Goal: Check status: Check status

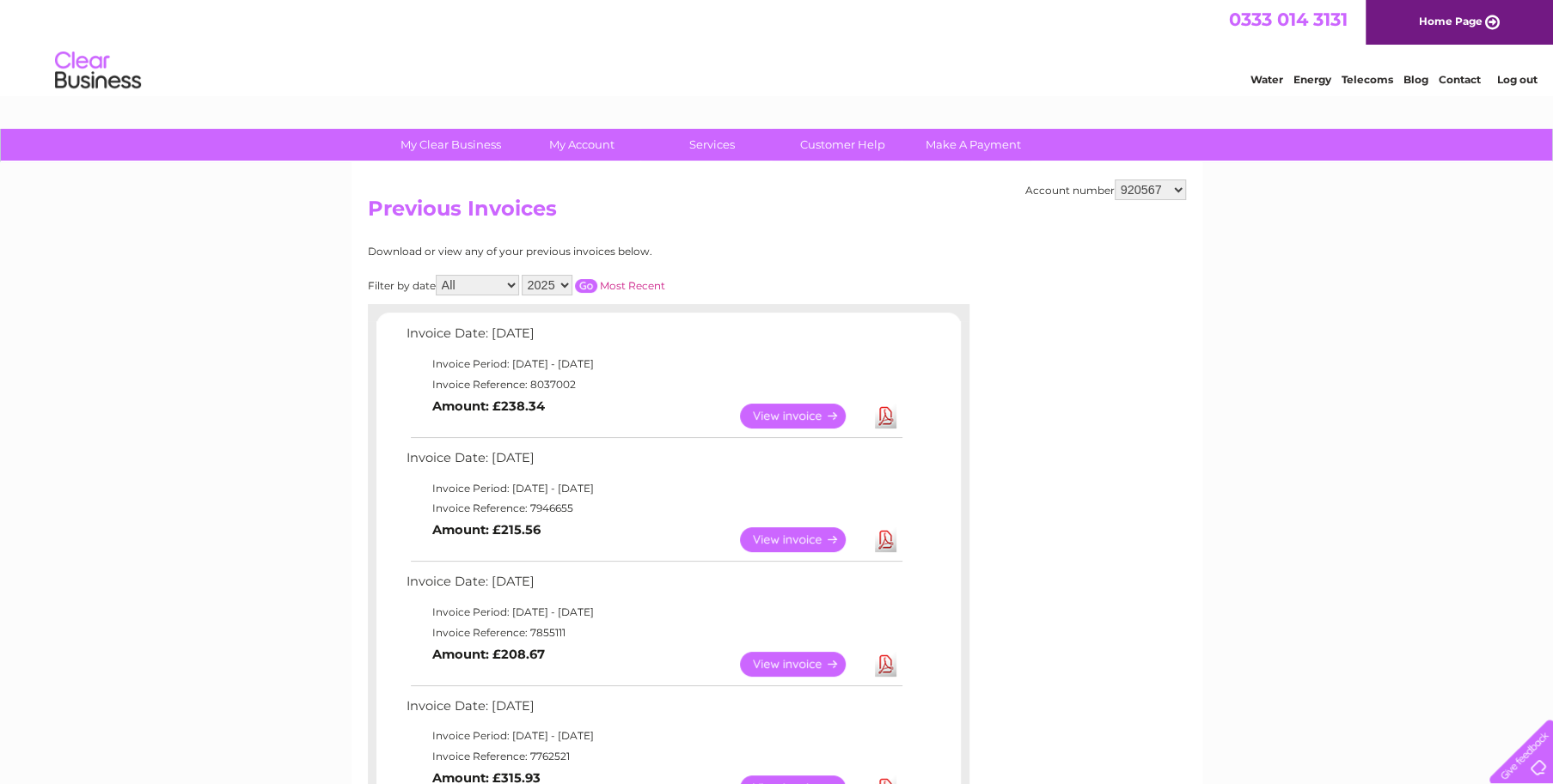
click at [566, 280] on select "2025 2024 2023 2022" at bounding box center [547, 285] width 51 height 20
click at [522, 275] on select "2025 2024 2023 2022" at bounding box center [547, 285] width 51 height 20
click at [589, 286] on input "button" at bounding box center [586, 286] width 22 height 14
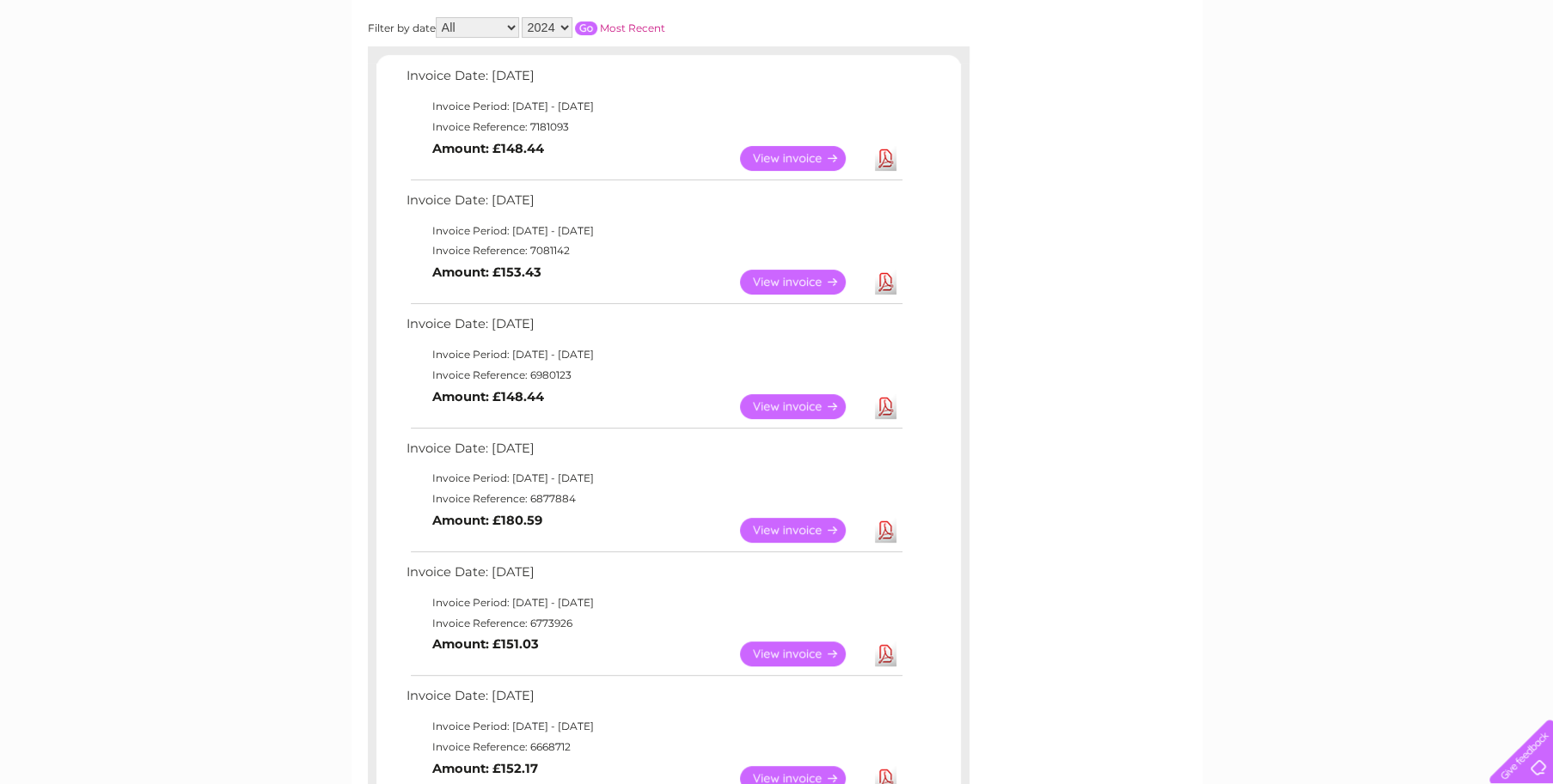
scroll to position [172, 0]
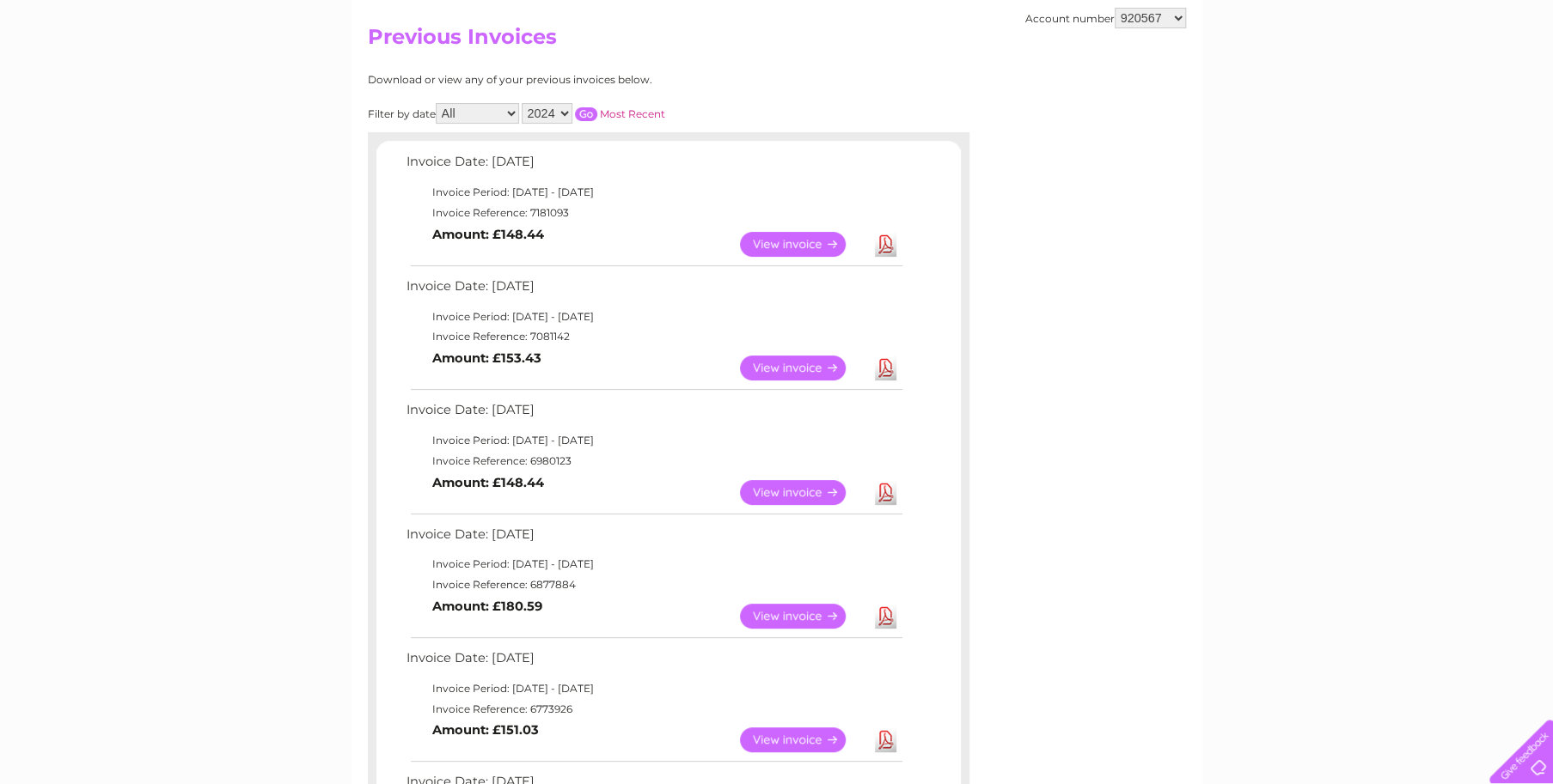
click at [563, 114] on select "2025 2024 2023 2022" at bounding box center [547, 113] width 51 height 20
select select "2025"
click at [522, 103] on select "2025 2024 2023 2022" at bounding box center [547, 113] width 51 height 20
click at [593, 110] on input "button" at bounding box center [586, 114] width 22 height 14
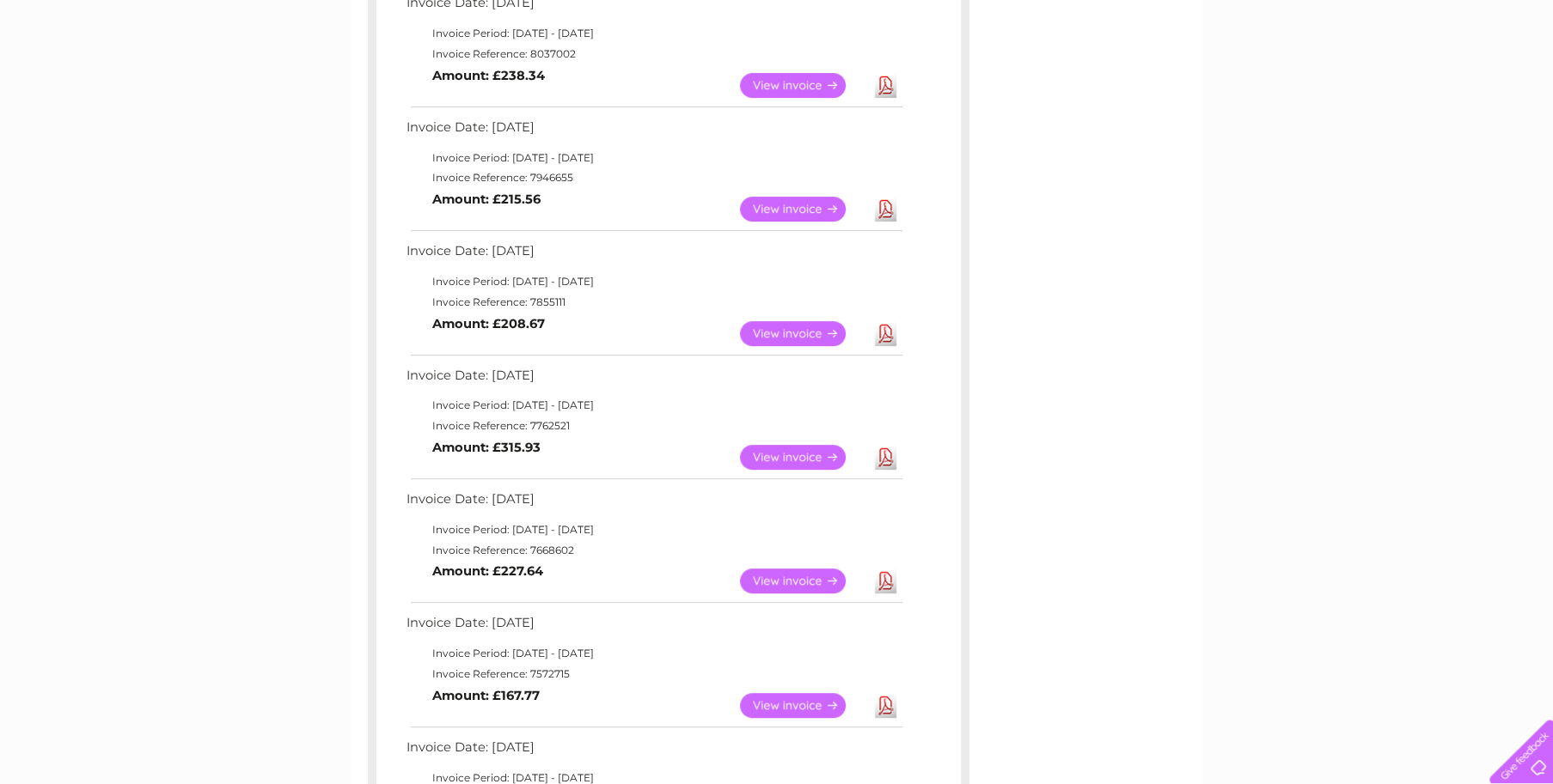
scroll to position [0, 0]
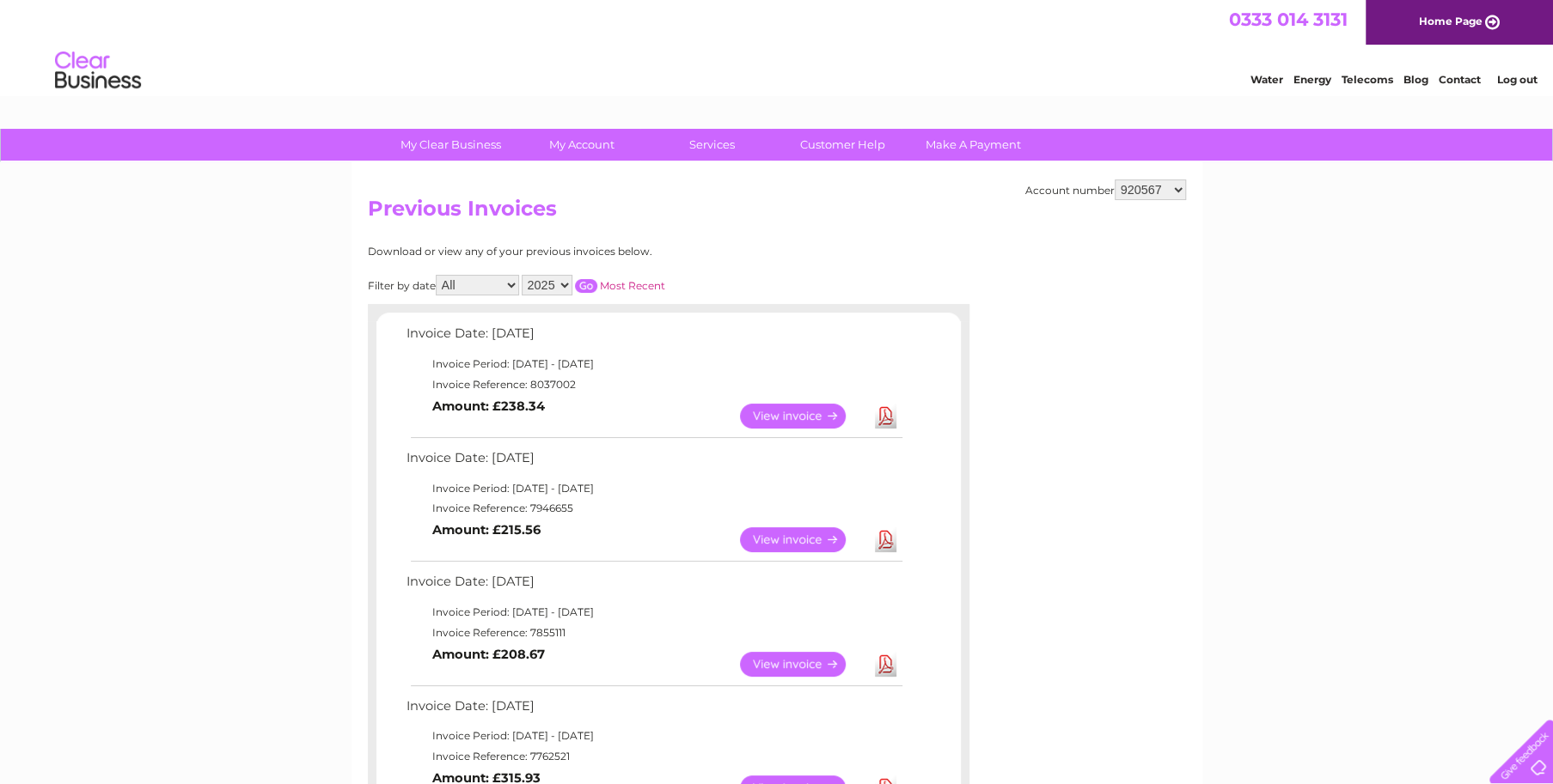
click at [1179, 193] on select "920567 1044665" at bounding box center [1150, 190] width 71 height 20
select select "1044665"
click at [1116, 180] on select "920567 1044665" at bounding box center [1150, 190] width 71 height 20
click at [563, 288] on select "2025 2024 2023 2022" at bounding box center [547, 285] width 51 height 20
click at [522, 275] on select "2025 2024 2023 2022" at bounding box center [547, 285] width 51 height 20
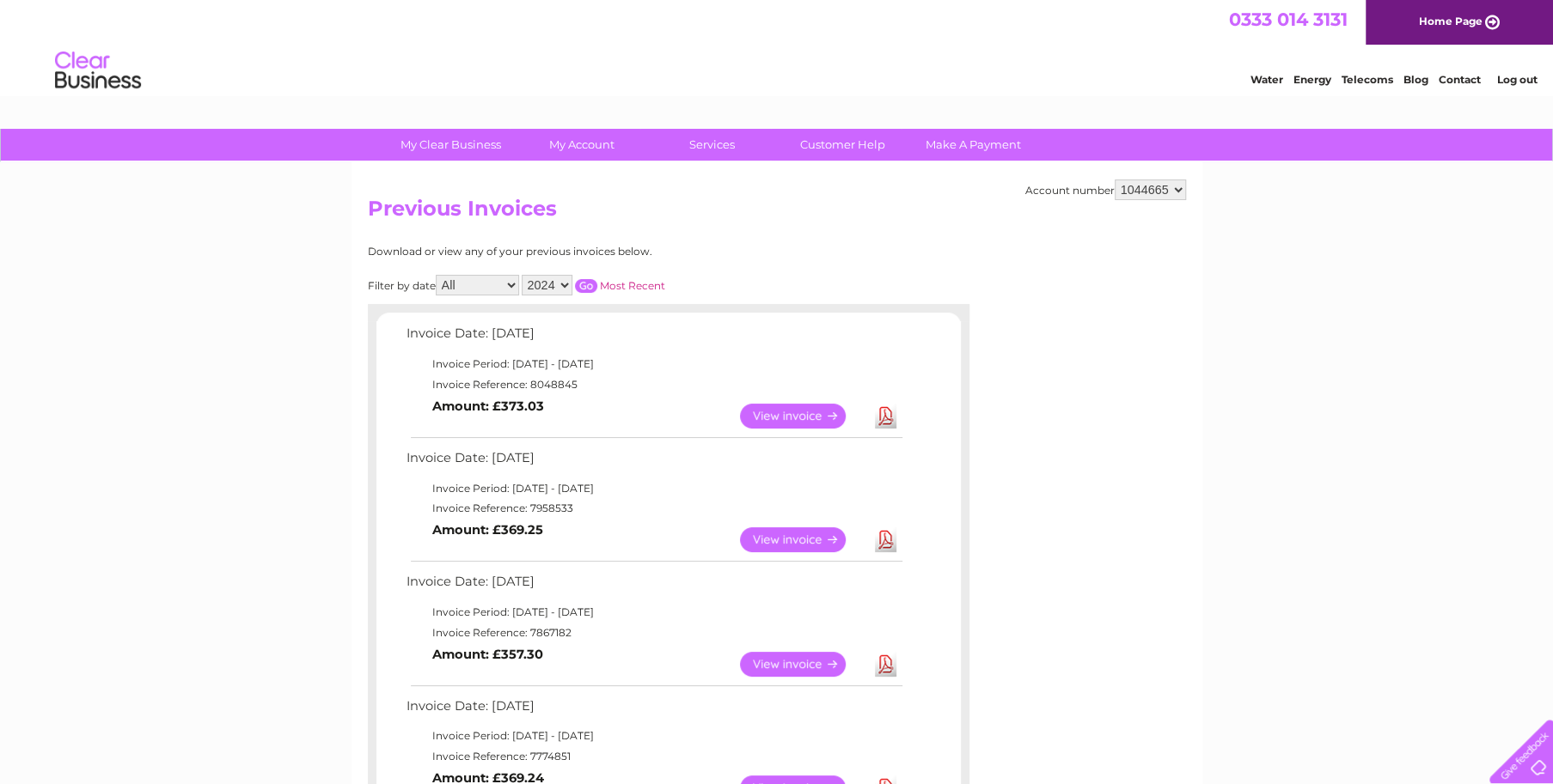
click at [591, 286] on input "button" at bounding box center [586, 286] width 22 height 14
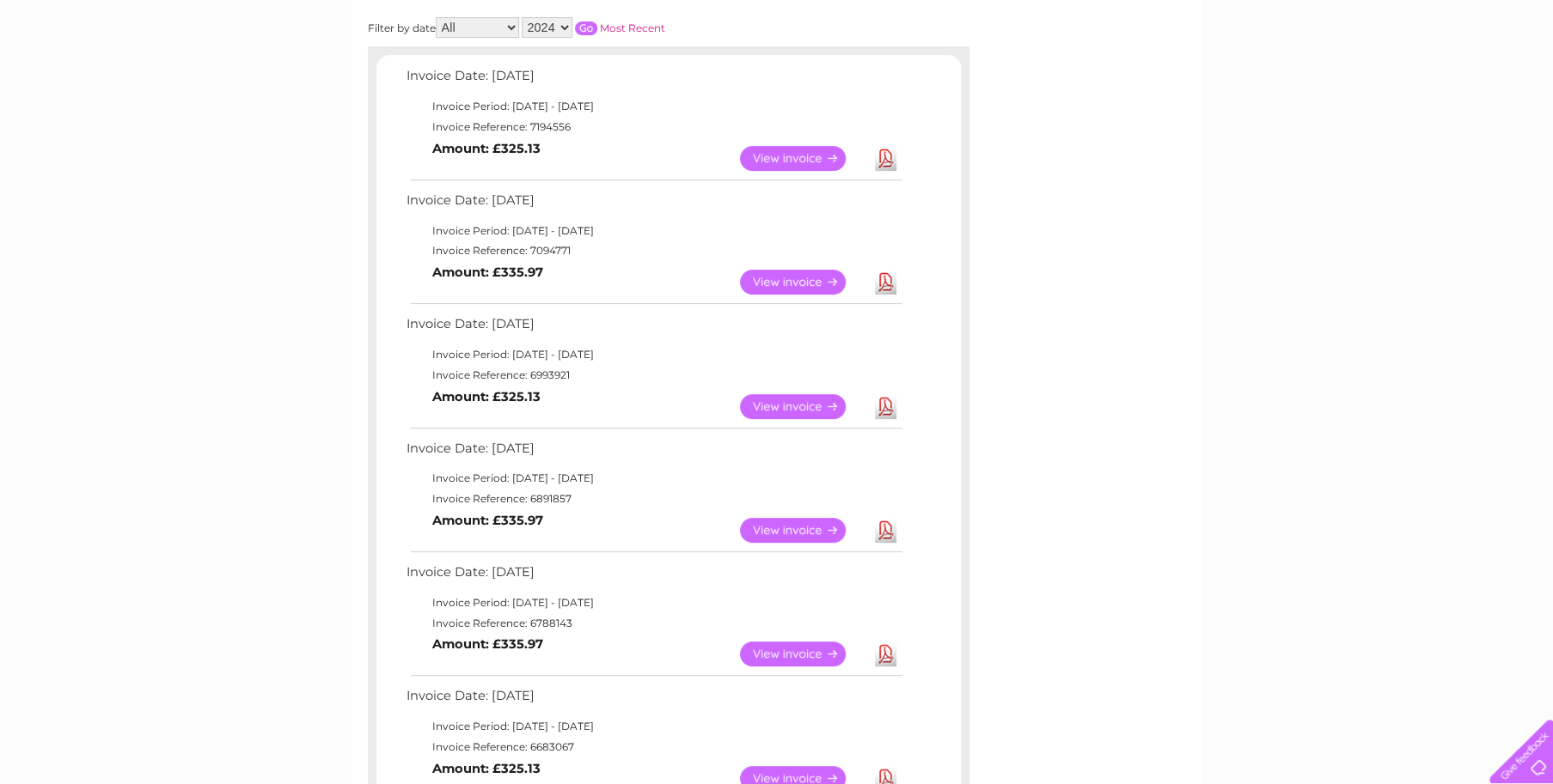
scroll to position [258, 0]
click at [564, 29] on select "2025 2024 2023 2022" at bounding box center [547, 28] width 51 height 20
select select "2025"
click at [522, 18] on select "2025 2024 2023 2022" at bounding box center [547, 28] width 51 height 20
click at [581, 28] on input "button" at bounding box center [586, 28] width 22 height 14
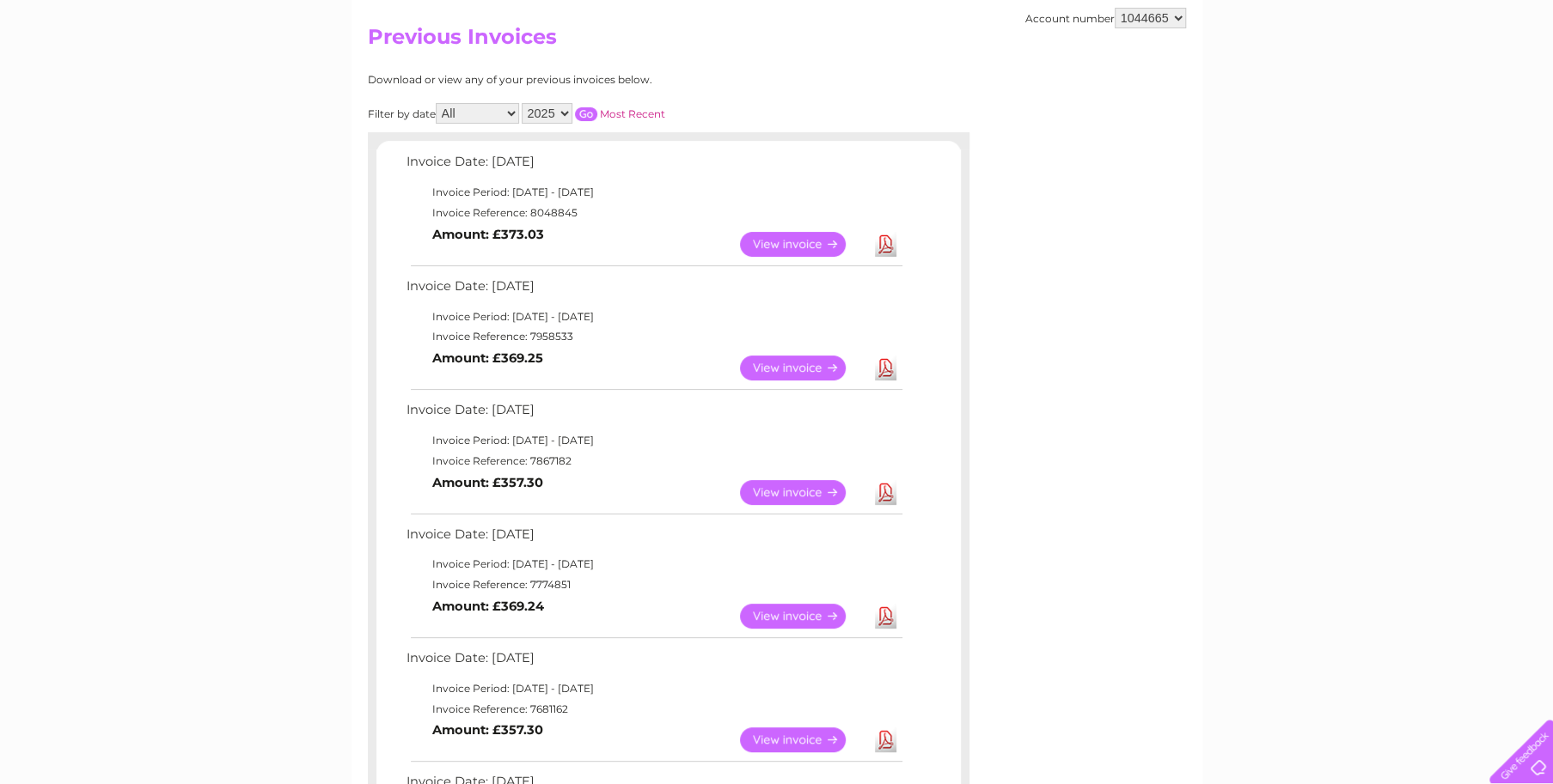
scroll to position [0, 0]
